Goal: Information Seeking & Learning: Learn about a topic

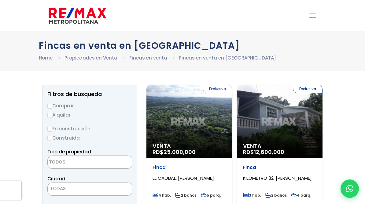
select select
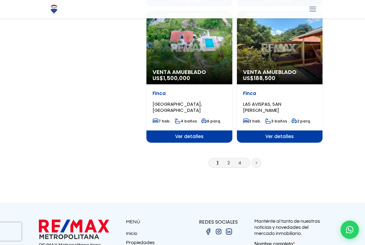
scroll to position [1063, 0]
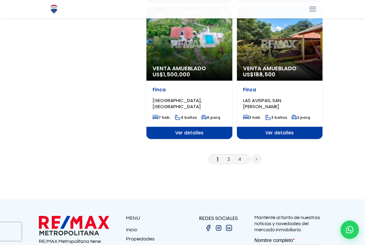
click at [245, 155] on span "1 2 4" at bounding box center [230, 160] width 42 height 10
click at [260, 155] on link at bounding box center [257, 160] width 10 height 10
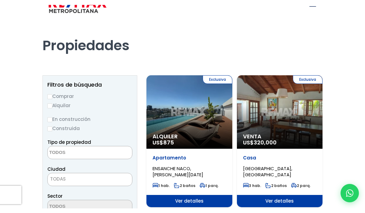
scroll to position [15, 0]
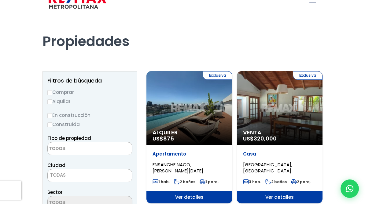
click at [53, 142] on textarea "Search" at bounding box center [77, 148] width 59 height 13
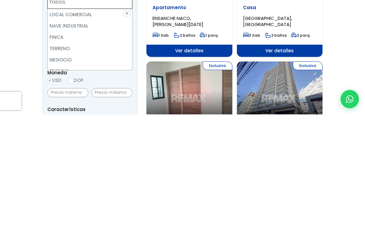
scroll to position [45, 0]
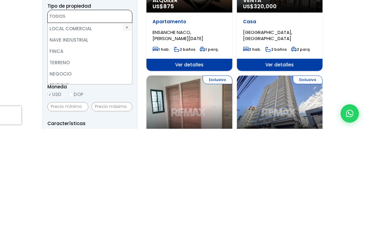
click at [53, 147] on li "FINCA" at bounding box center [90, 152] width 84 height 11
select select "estate"
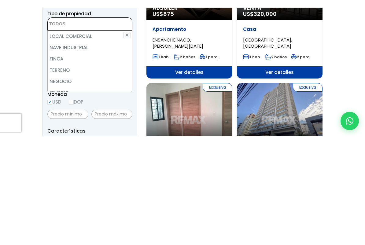
scroll to position [147, 0]
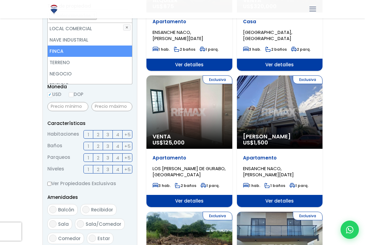
click at [71, 96] on input "DOP" at bounding box center [71, 94] width 5 height 5
radio input "true"
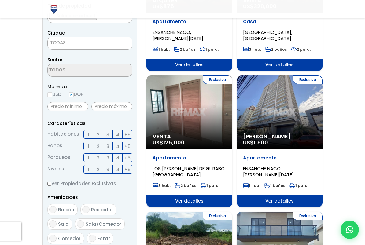
click at [56, 46] on span "TODAS" at bounding box center [58, 42] width 16 height 6
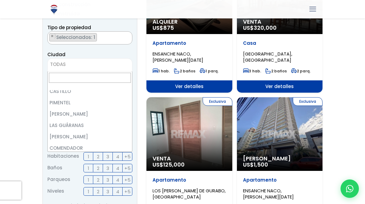
scroll to position [124, 0]
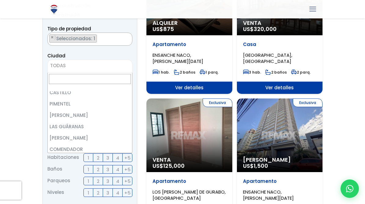
click at [58, 71] on span "TODAS" at bounding box center [89, 65] width 85 height 13
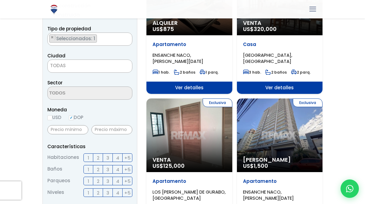
click at [53, 69] on span "TODAS" at bounding box center [90, 65] width 84 height 9
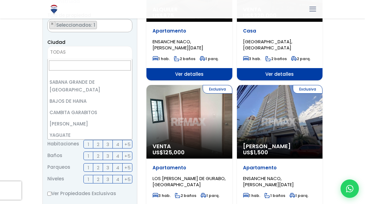
scroll to position [119, 0]
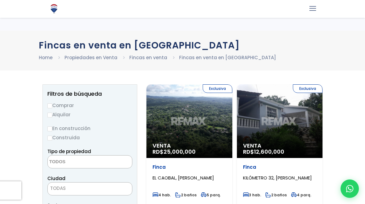
select select
